Goal: Transaction & Acquisition: Purchase product/service

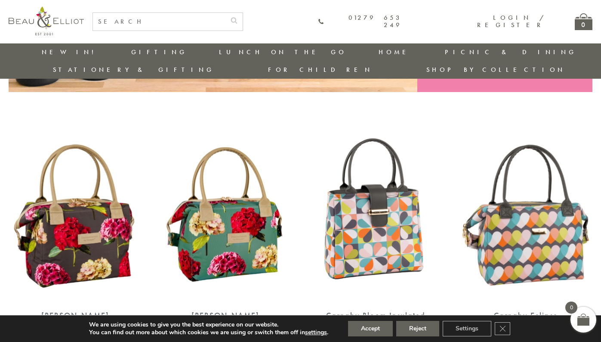
scroll to position [339, 0]
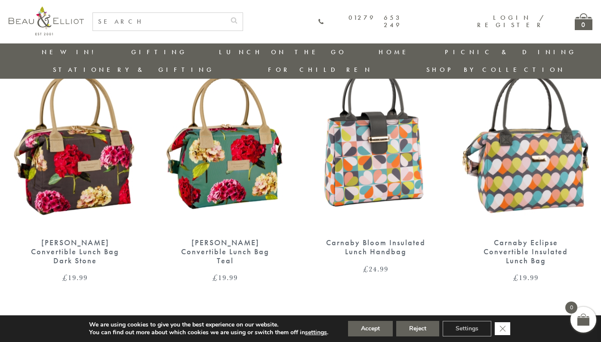
click at [505, 329] on icon "Close GDPR Cookie Banner" at bounding box center [502, 328] width 15 height 13
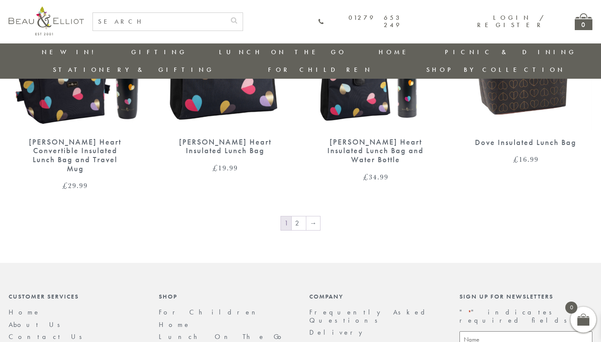
scroll to position [1480, 0]
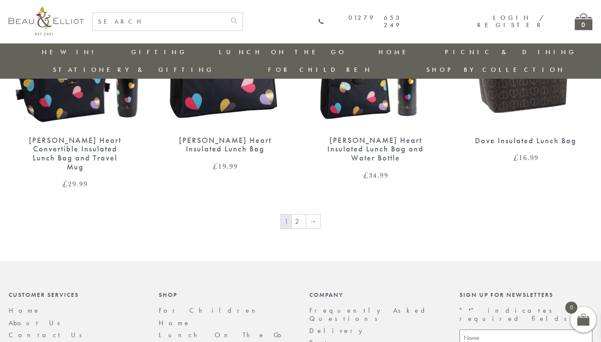
click at [291, 215] on span "1" at bounding box center [286, 222] width 10 height 14
click at [295, 215] on link "2" at bounding box center [299, 222] width 14 height 14
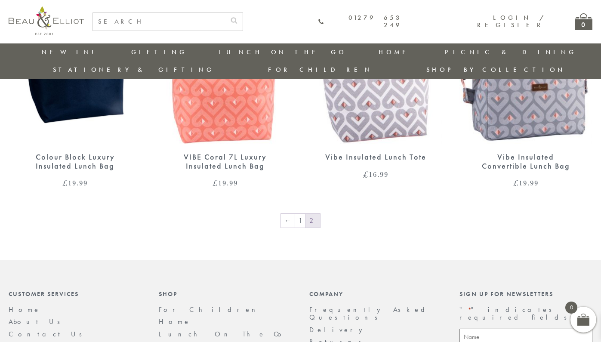
scroll to position [696, 0]
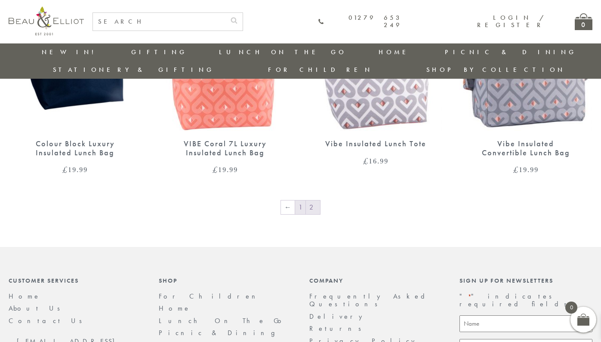
click at [299, 200] on link "1" at bounding box center [300, 207] width 10 height 14
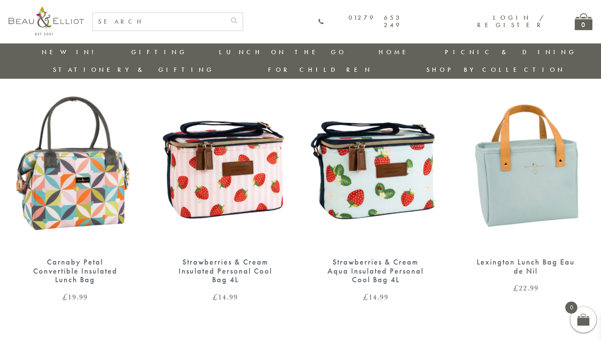
scroll to position [578, 0]
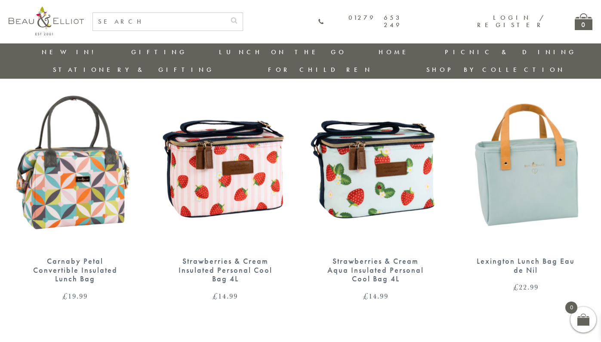
click at [340, 183] on img at bounding box center [375, 163] width 133 height 172
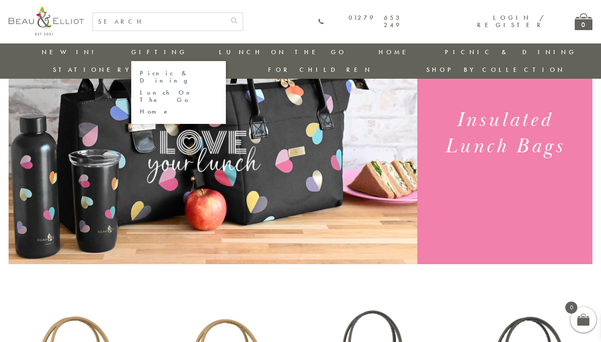
scroll to position [52, 0]
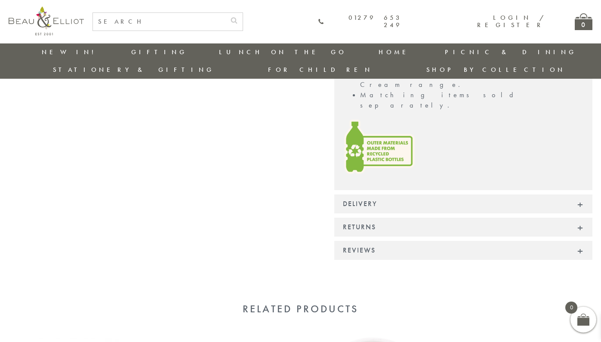
scroll to position [806, 0]
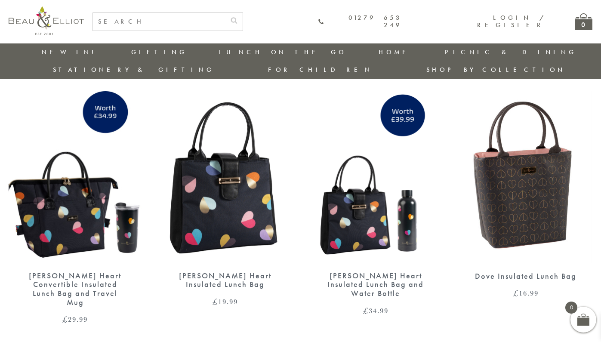
scroll to position [1208, 0]
